Goal: Go to known website

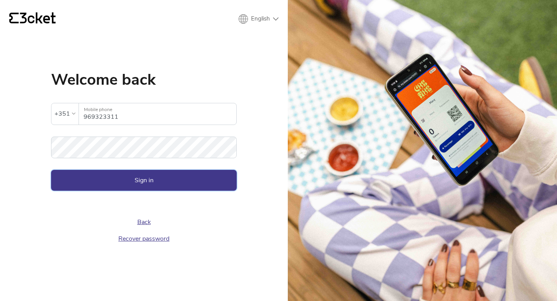
click at [118, 174] on button "Sign in" at bounding box center [144, 180] width 186 height 21
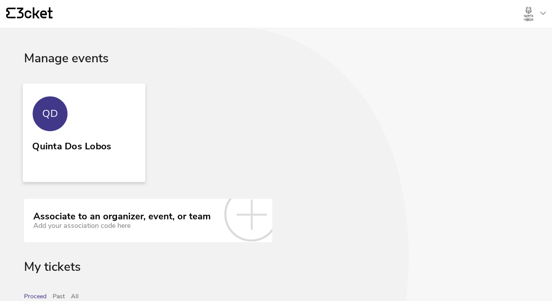
click at [91, 117] on link "QD Quinta Dos Lobos" at bounding box center [84, 132] width 122 height 99
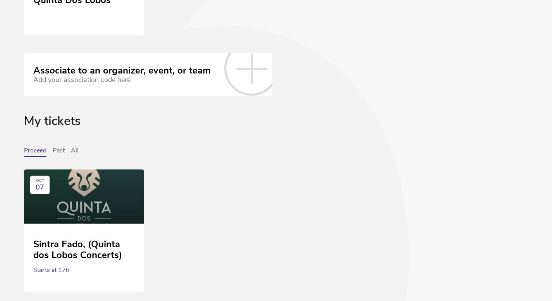
scroll to position [147, 0]
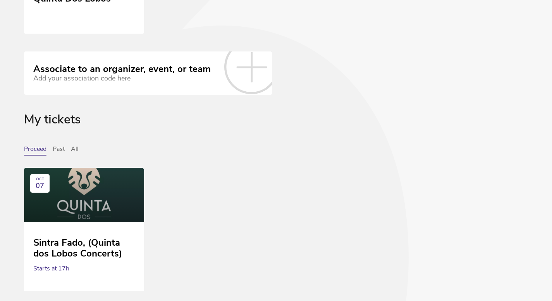
click at [243, 78] on icon at bounding box center [251, 67] width 54 height 54
